Goal: Communication & Community: Answer question/provide support

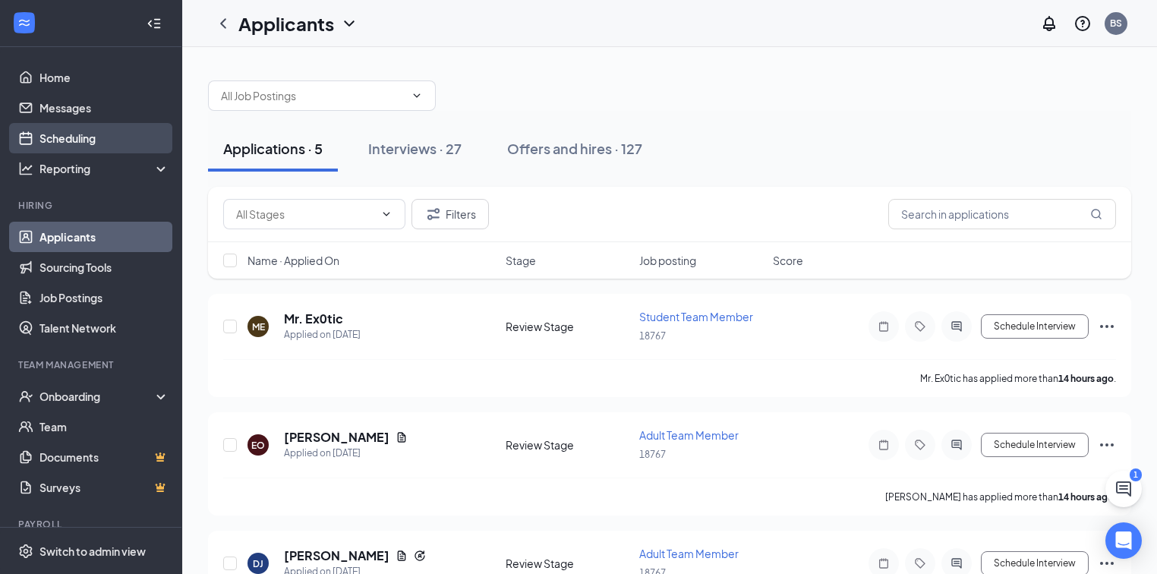
drag, startPoint x: 0, startPoint y: 0, endPoint x: 65, endPoint y: 137, distance: 151.4
click at [65, 137] on link "Scheduling" at bounding box center [104, 138] width 130 height 30
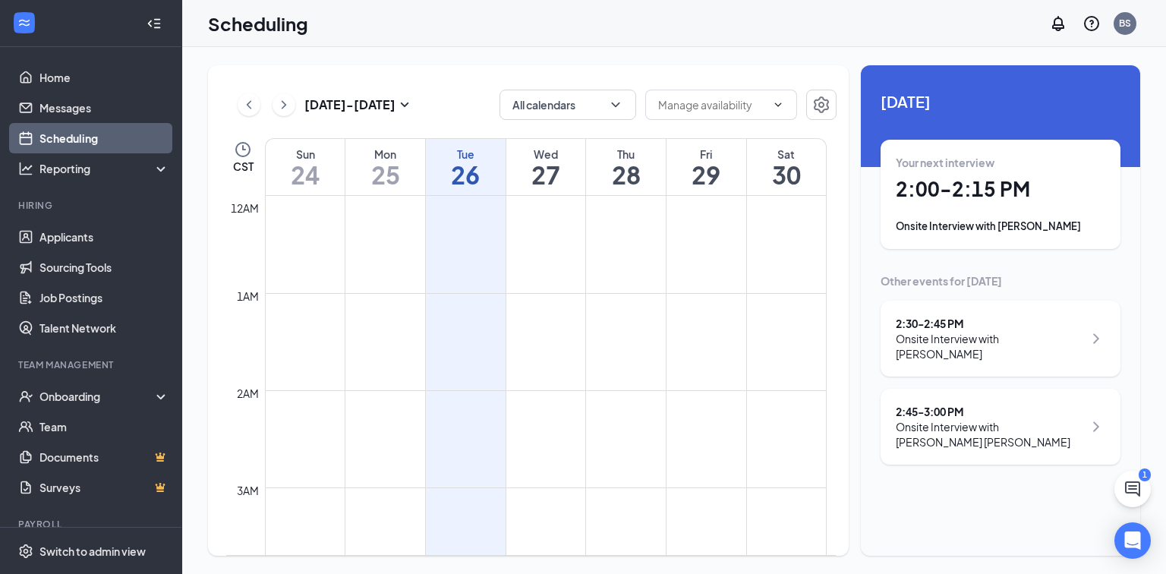
scroll to position [746, 0]
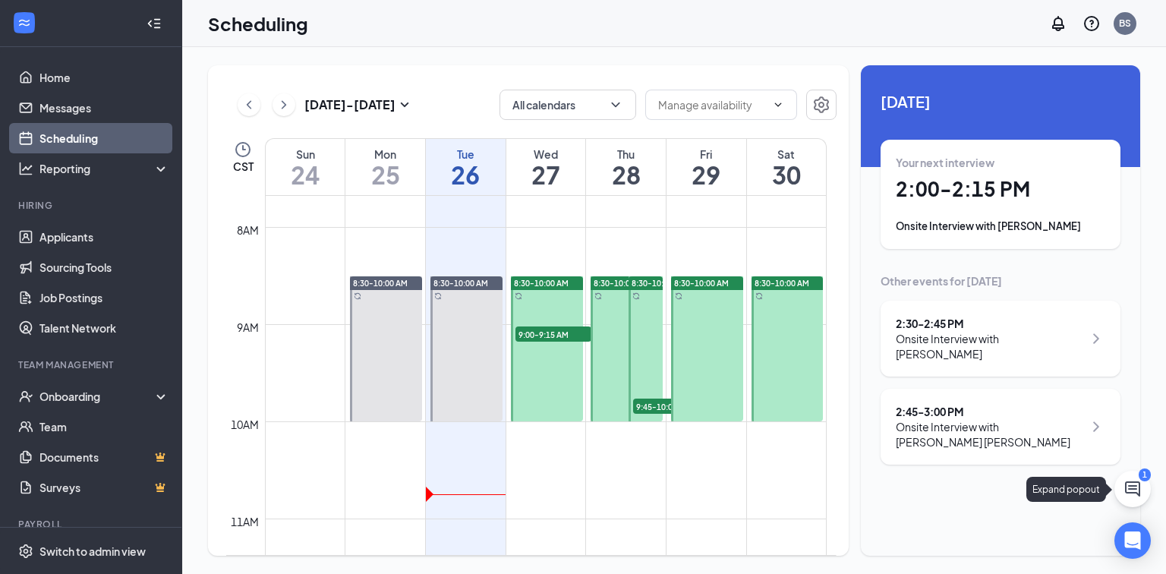
click at [1139, 492] on icon "ChatActive" at bounding box center [1132, 488] width 15 height 15
click at [919, 562] on div "Chat 1" at bounding box center [953, 555] width 232 height 24
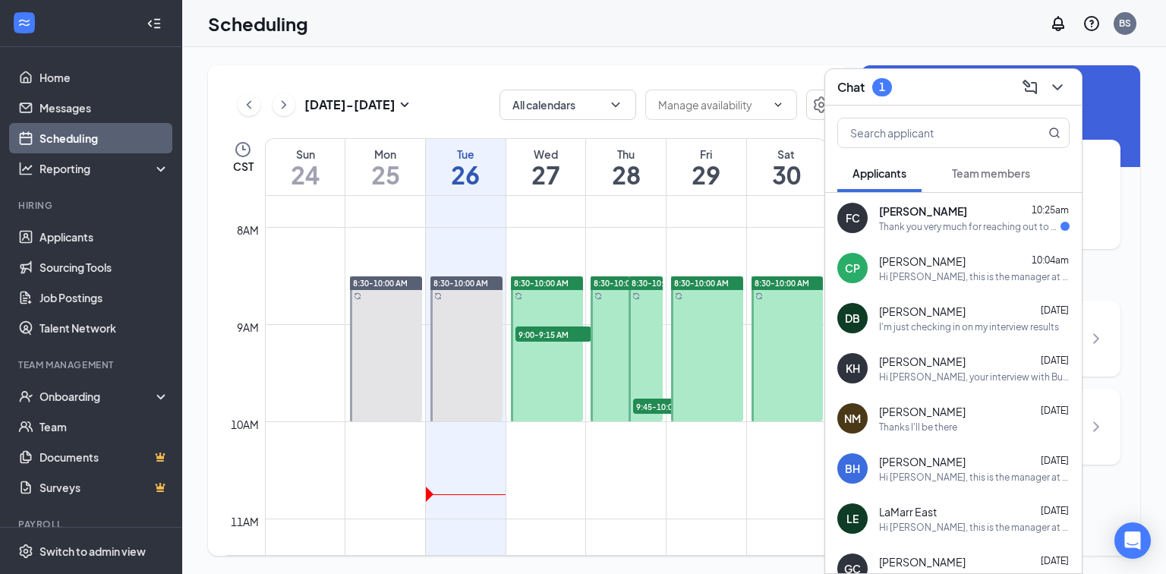
click at [926, 224] on div "Thank you very much for reaching out to me and giving me this opportunity to wo…" at bounding box center [969, 226] width 181 height 13
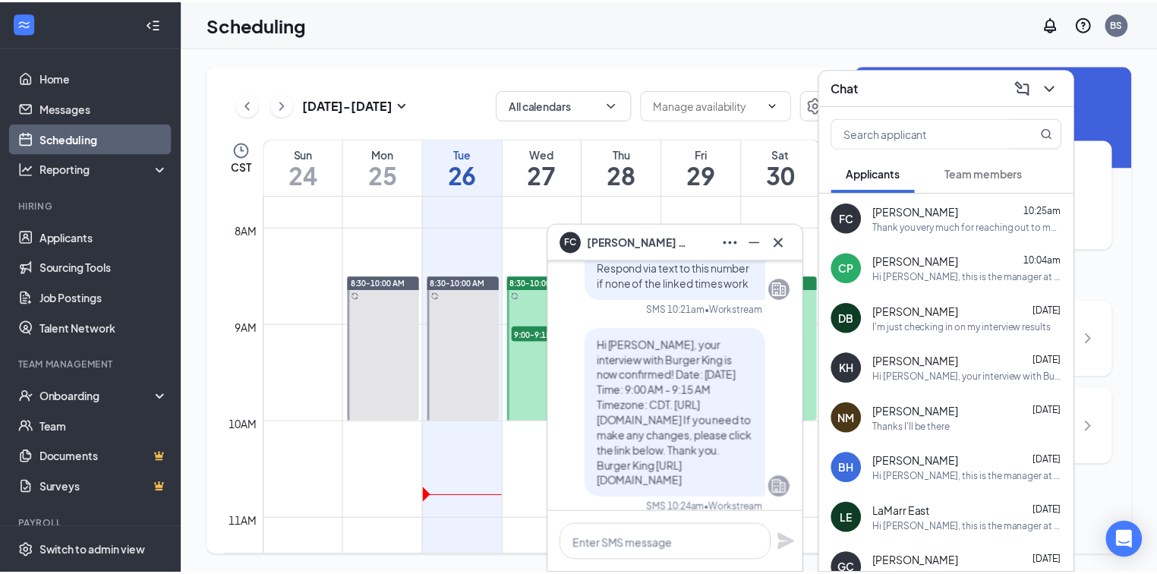
scroll to position [-242, 0]
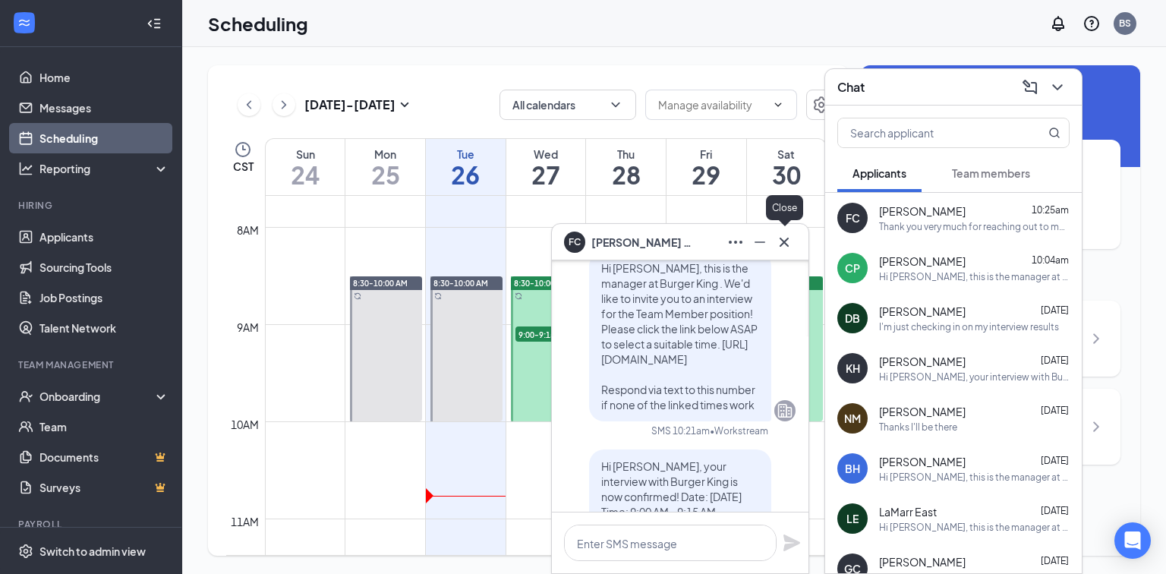
click at [786, 238] on icon "Cross" at bounding box center [784, 242] width 18 height 18
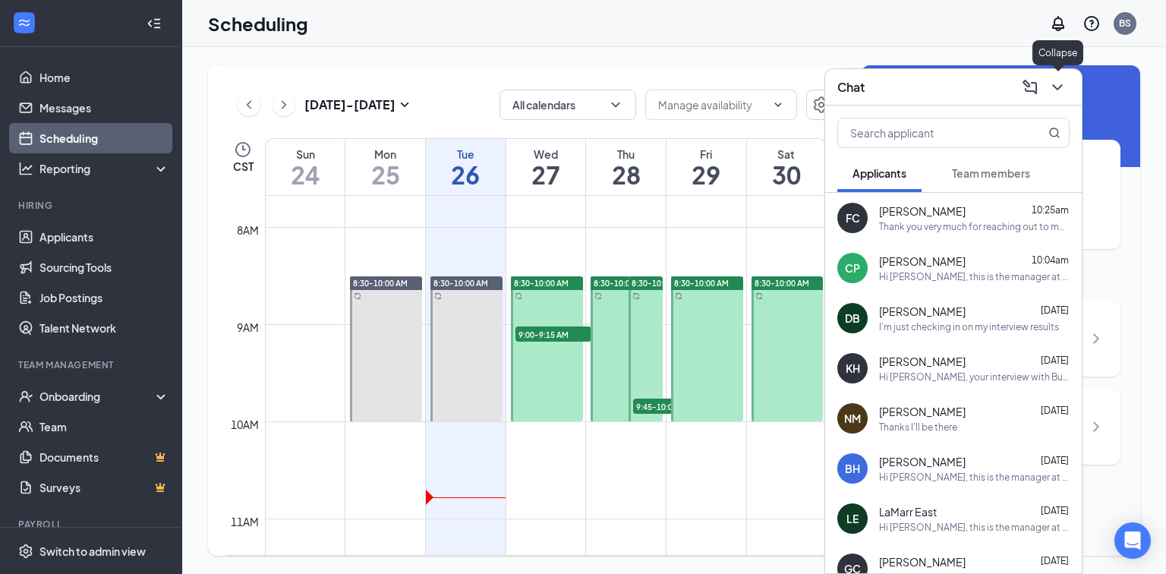
click at [1057, 80] on icon "ChevronDown" at bounding box center [1057, 87] width 18 height 18
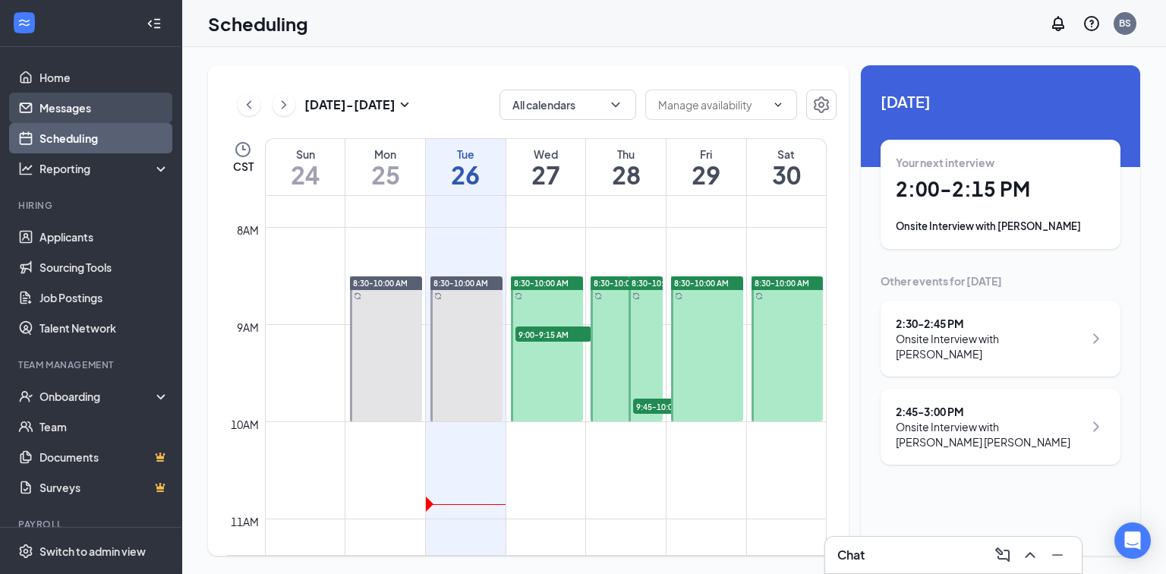
click at [87, 103] on link "Messages" at bounding box center [104, 108] width 130 height 30
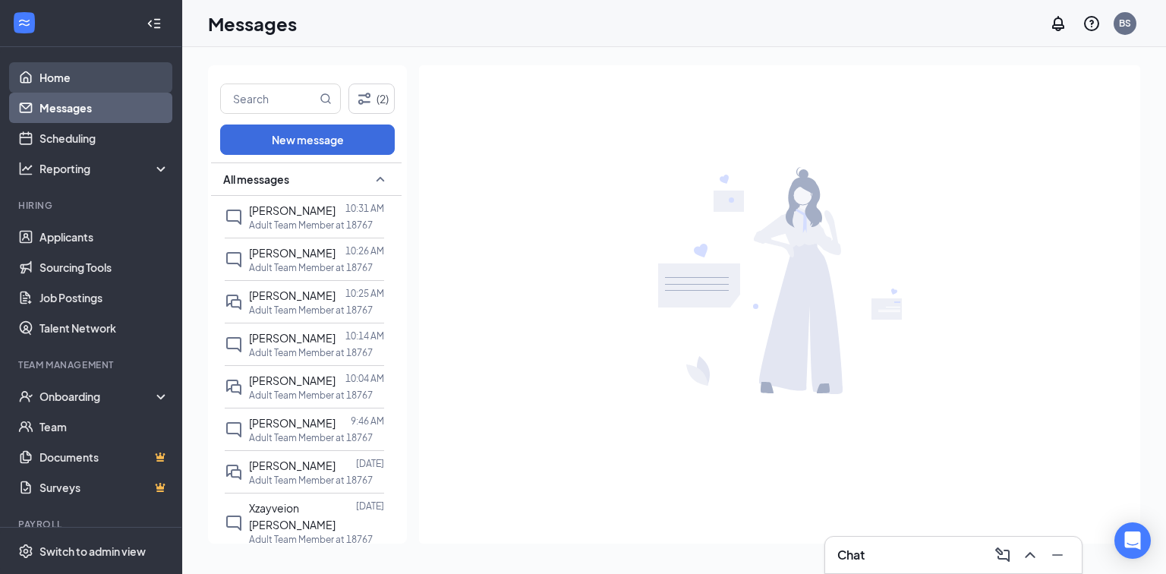
click at [86, 73] on link "Home" at bounding box center [104, 77] width 130 height 30
